Goal: Ask a question

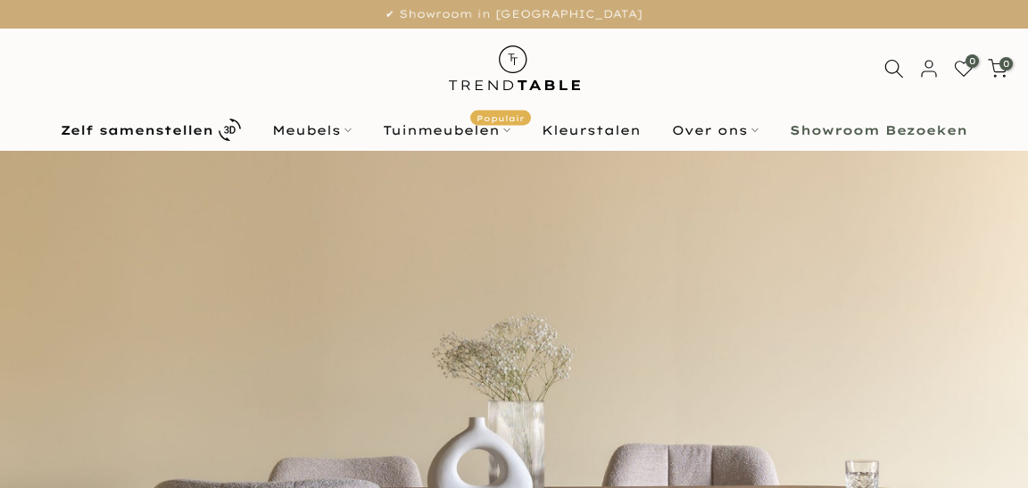
click at [302, 133] on link "Meubels" at bounding box center [312, 130] width 111 height 21
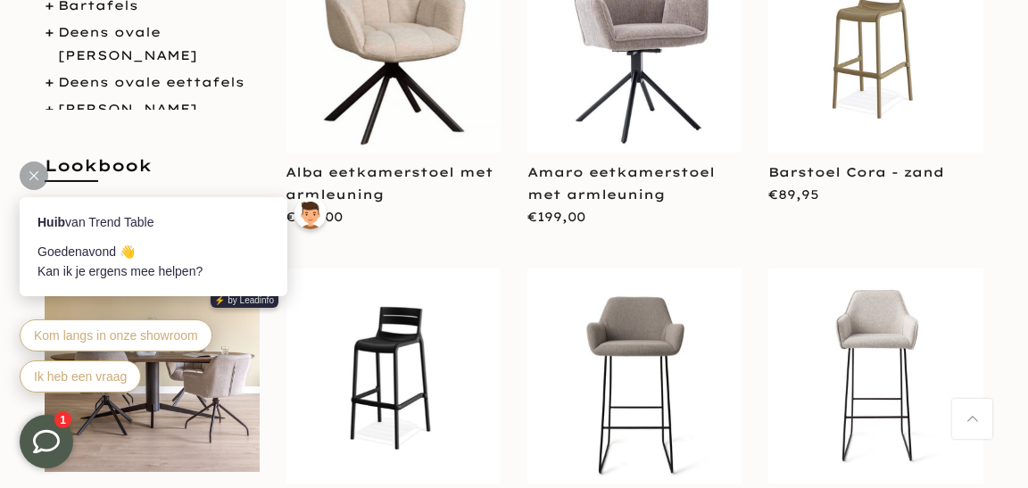
scroll to position [445, 0]
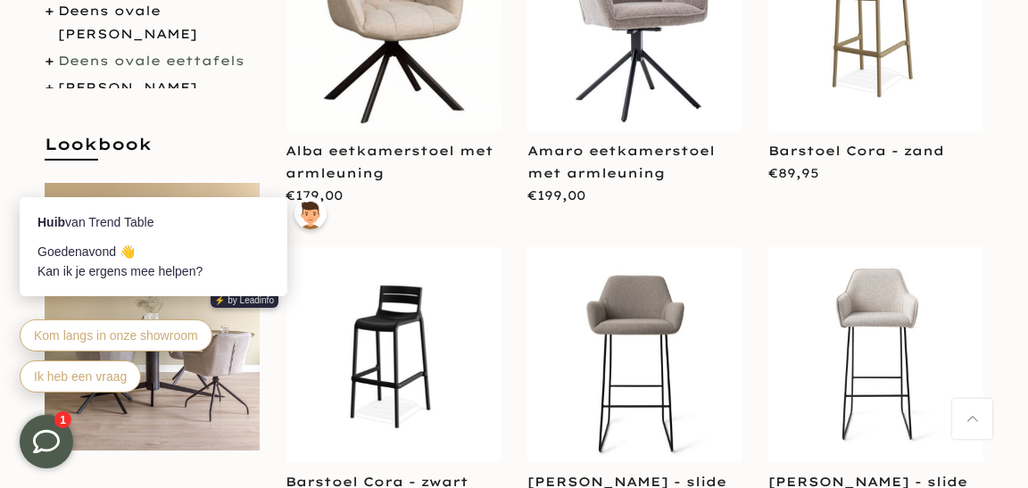
click at [146, 60] on link "Deens ovale eettafels" at bounding box center [151, 61] width 186 height 16
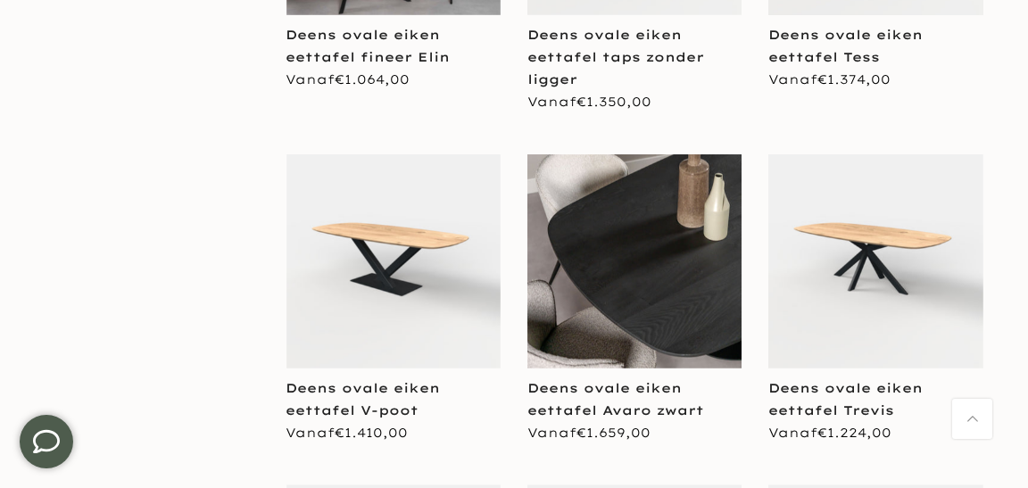
scroll to position [1070, 0]
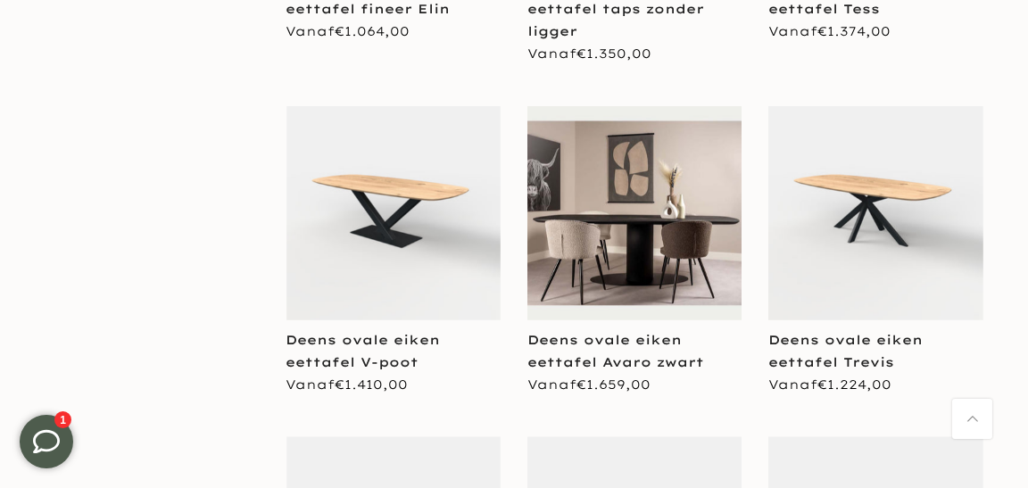
click at [906, 194] on img at bounding box center [875, 213] width 214 height 214
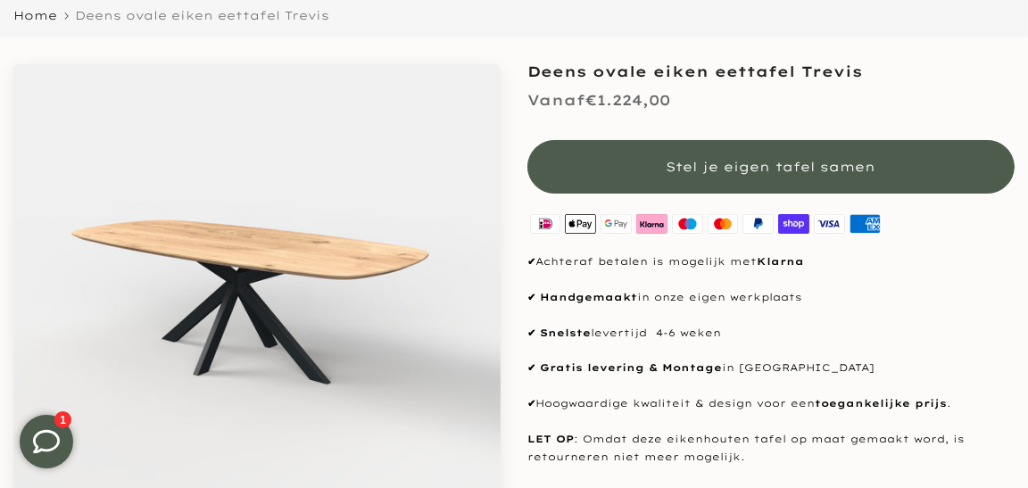
scroll to position [267, 0]
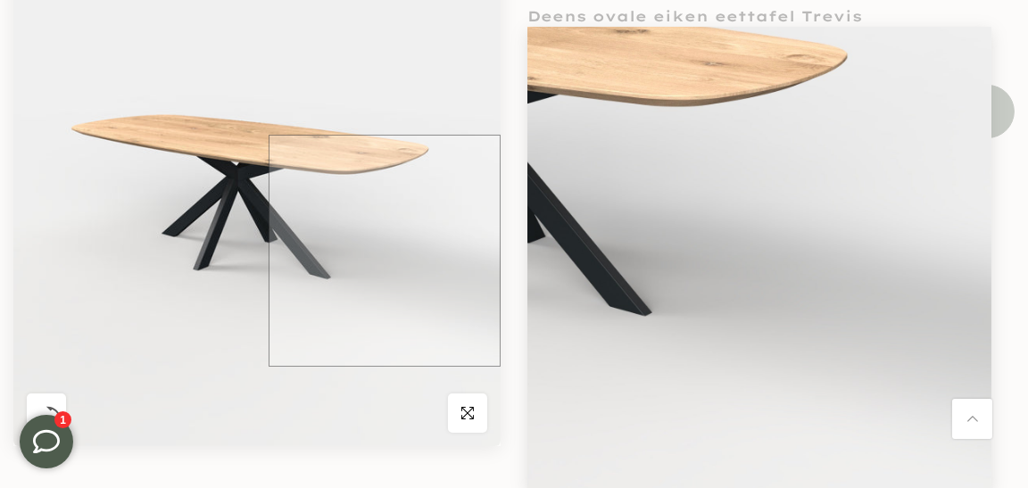
click at [443, 250] on img at bounding box center [256, 202] width 487 height 487
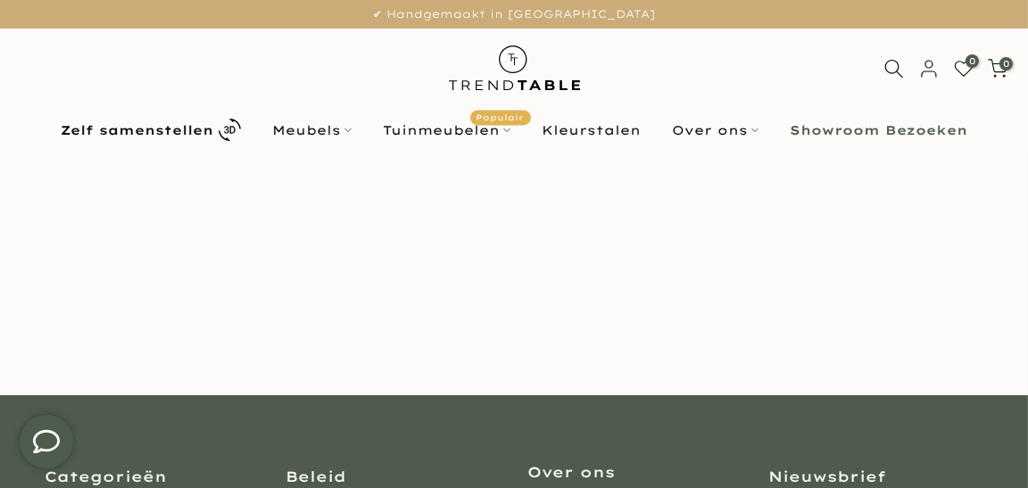
click at [49, 436] on icon at bounding box center [46, 440] width 27 height 27
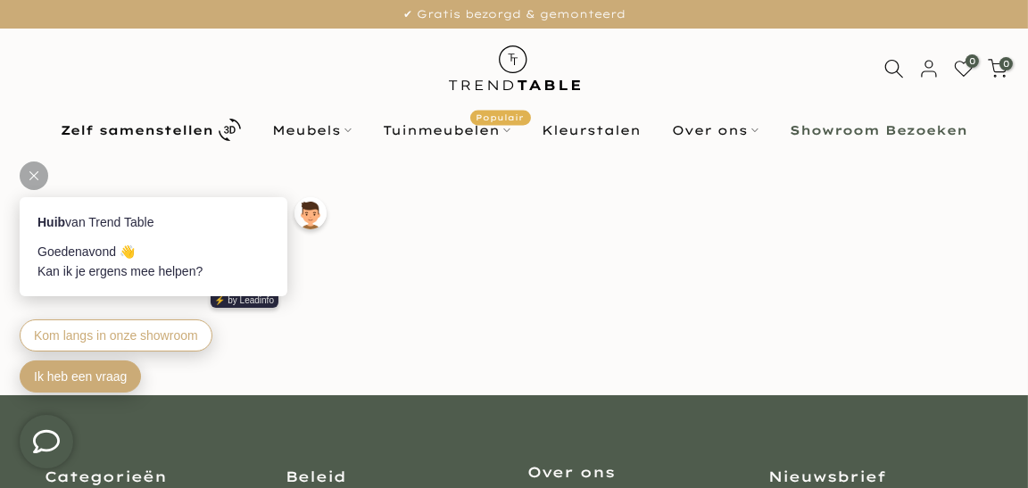
click at [115, 377] on span "Ik heb een vraag" at bounding box center [80, 375] width 93 height 14
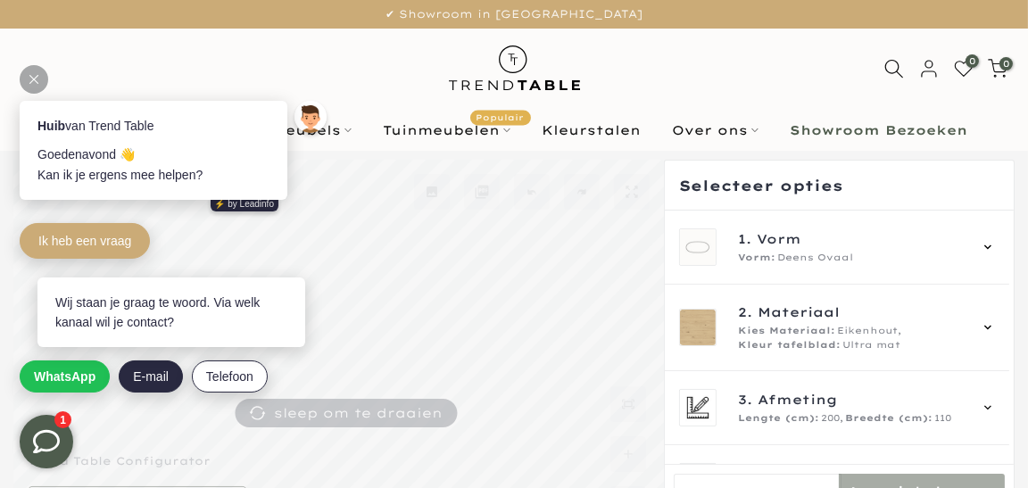
click at [159, 384] on button "E-mail" at bounding box center [151, 376] width 64 height 32
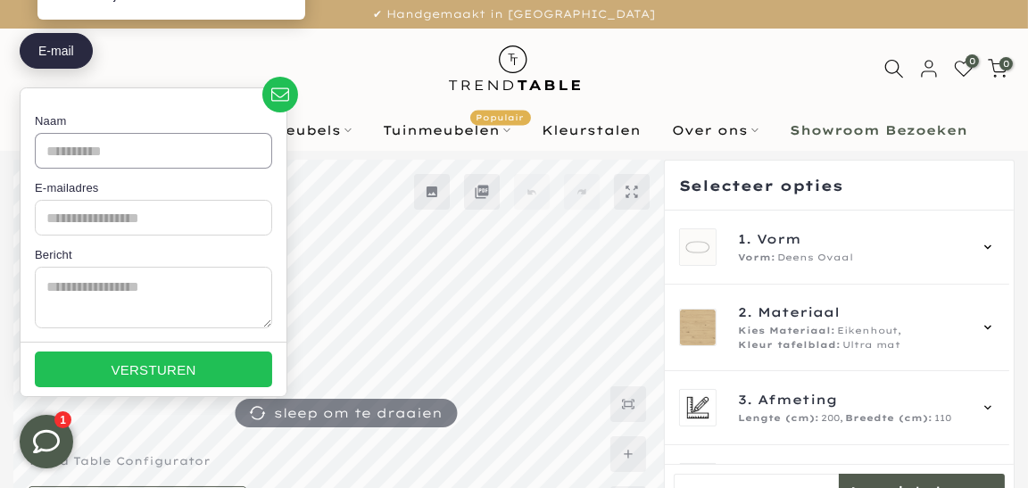
click at [172, 145] on input "Naam" at bounding box center [153, 152] width 237 height 36
type input "**********"
click at [172, 223] on input "E-mailadres" at bounding box center [153, 219] width 237 height 36
type input "**********"
click at [175, 285] on textarea "Bericht" at bounding box center [153, 299] width 237 height 62
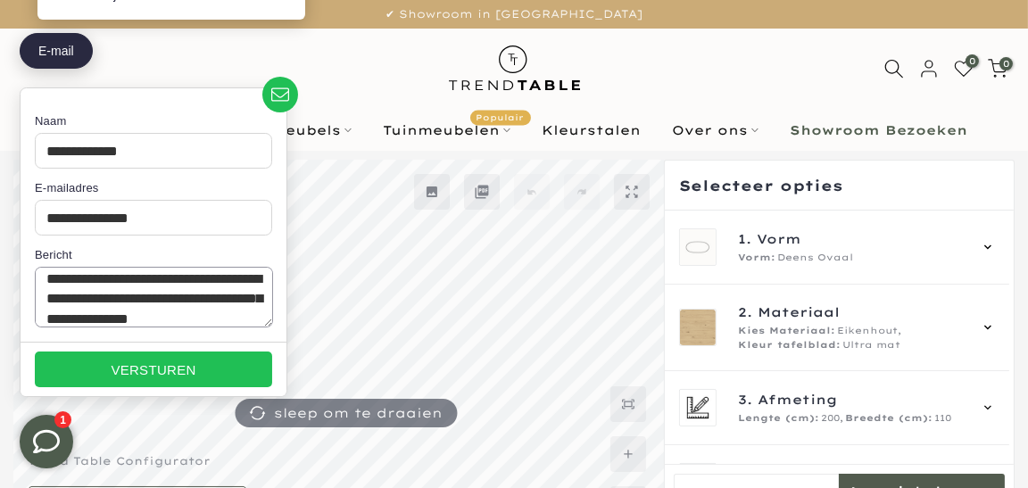
scroll to position [28, 0]
click at [104, 298] on textarea "**********" at bounding box center [154, 298] width 238 height 61
click at [229, 317] on textarea "**********" at bounding box center [154, 298] width 238 height 61
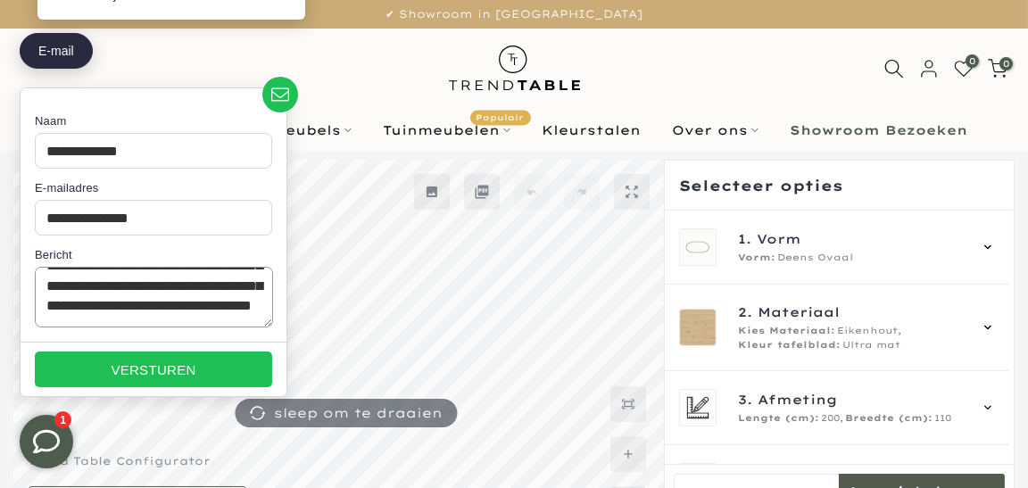
scroll to position [68, 0]
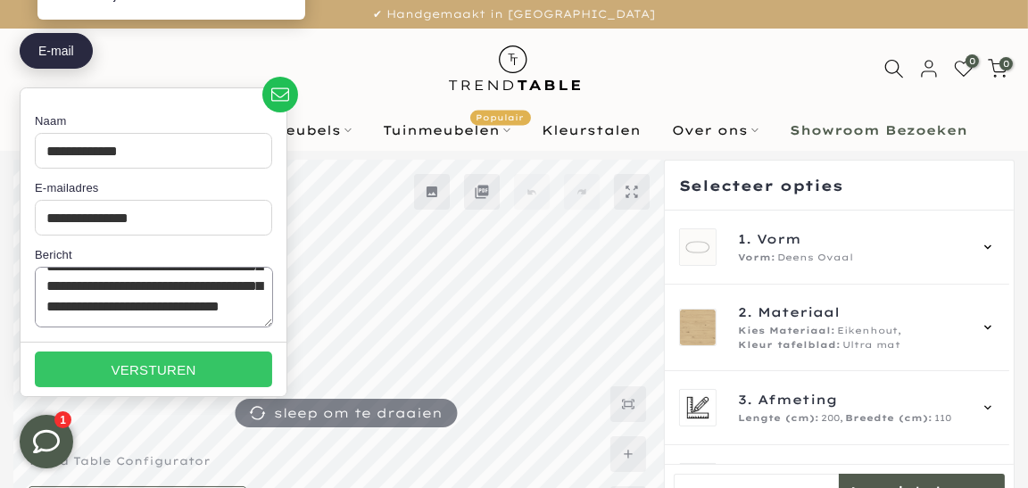
type textarea "**********"
click at [159, 368] on span "Versturen" at bounding box center [153, 370] width 85 height 15
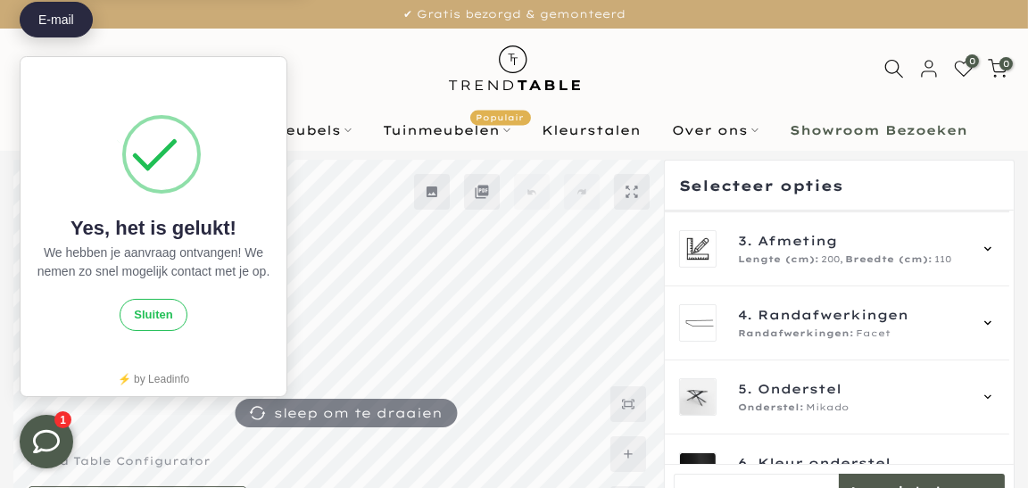
scroll to position [200, 0]
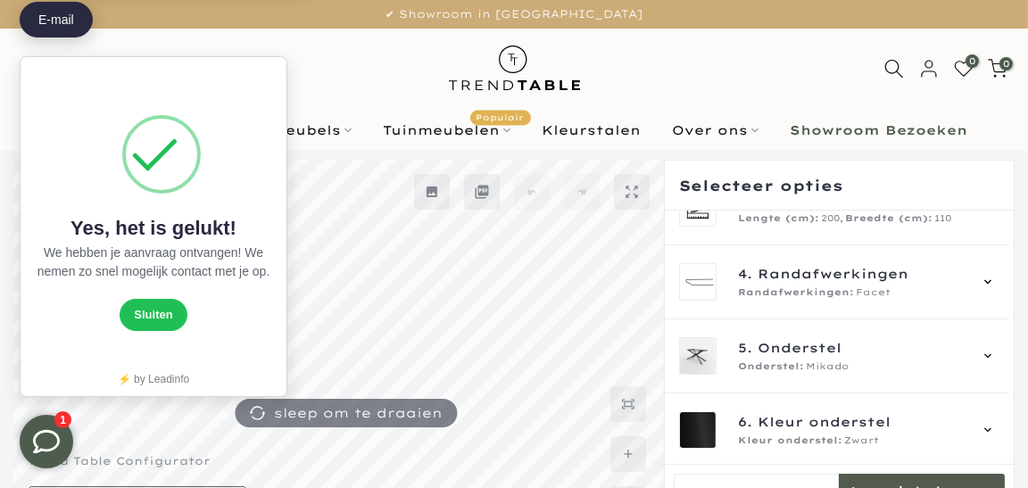
click at [144, 321] on button "Sluiten" at bounding box center [153, 316] width 67 height 32
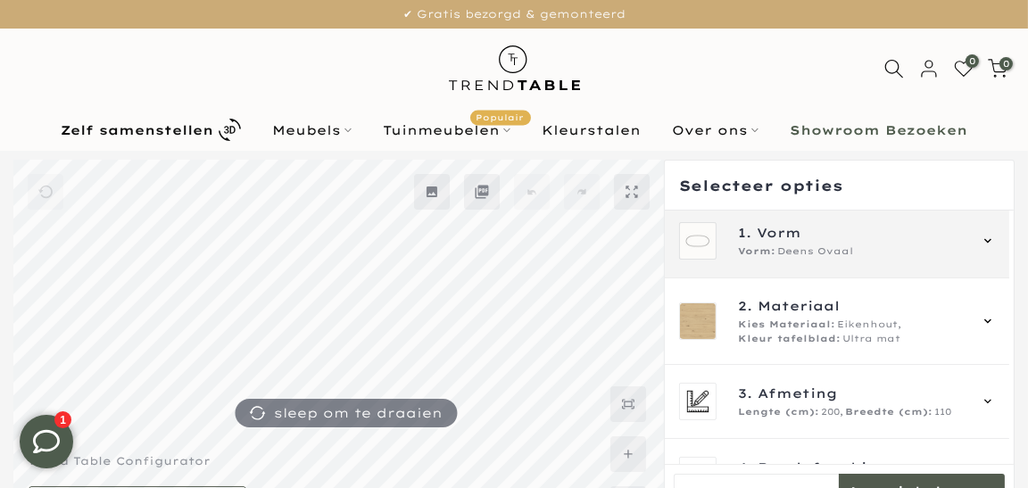
scroll to position [0, 0]
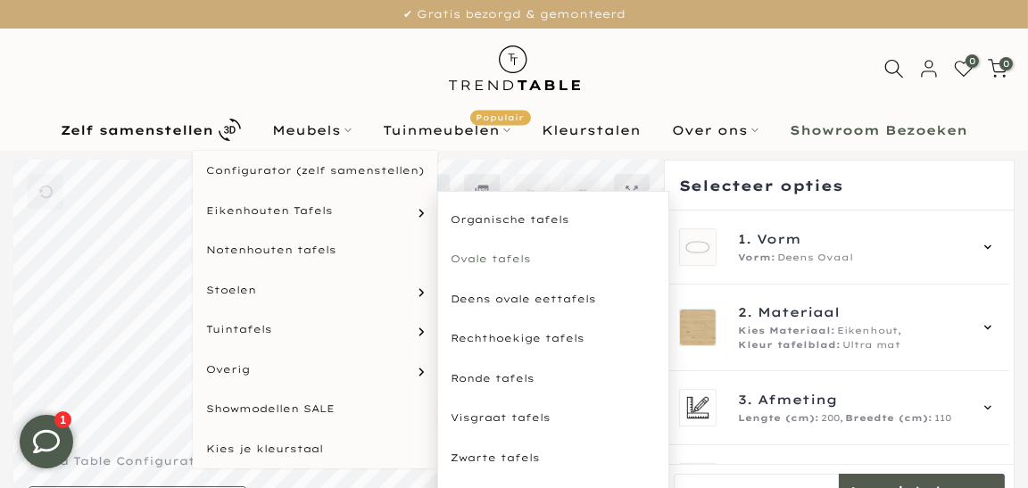
click at [498, 265] on link "Ovale tafels" at bounding box center [553, 259] width 232 height 40
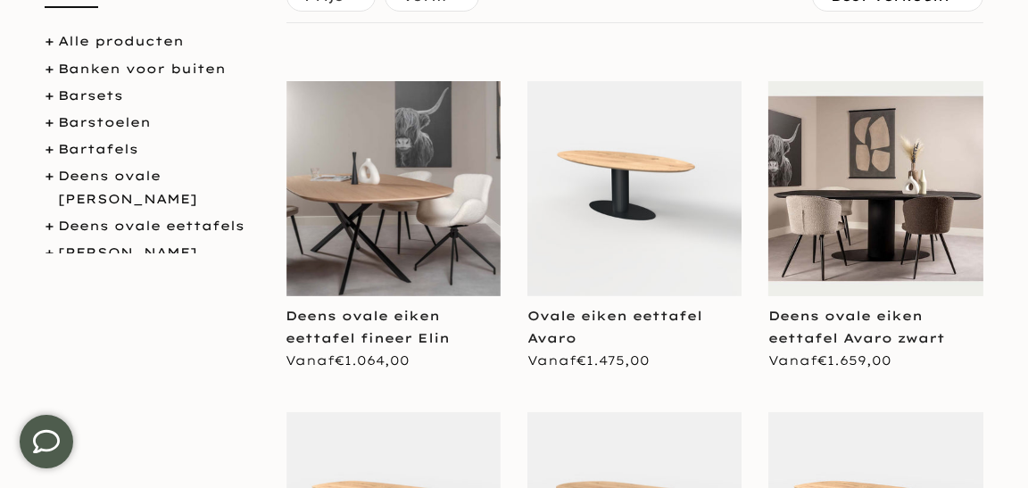
click at [642, 177] on img at bounding box center [634, 188] width 214 height 214
